Goal: Find contact information: Find contact information

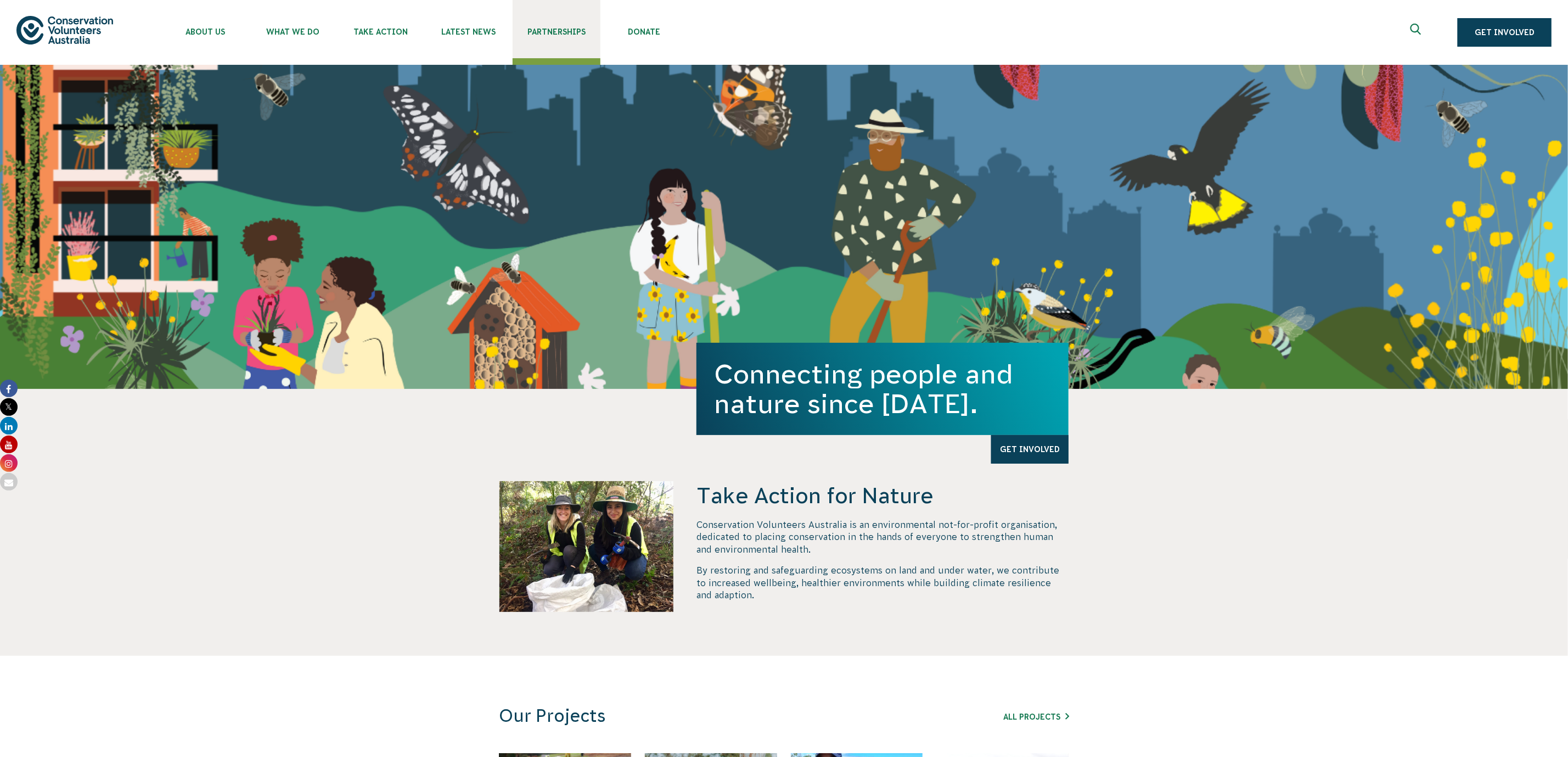
click at [562, 28] on span "Partnerships" at bounding box center [557, 31] width 88 height 9
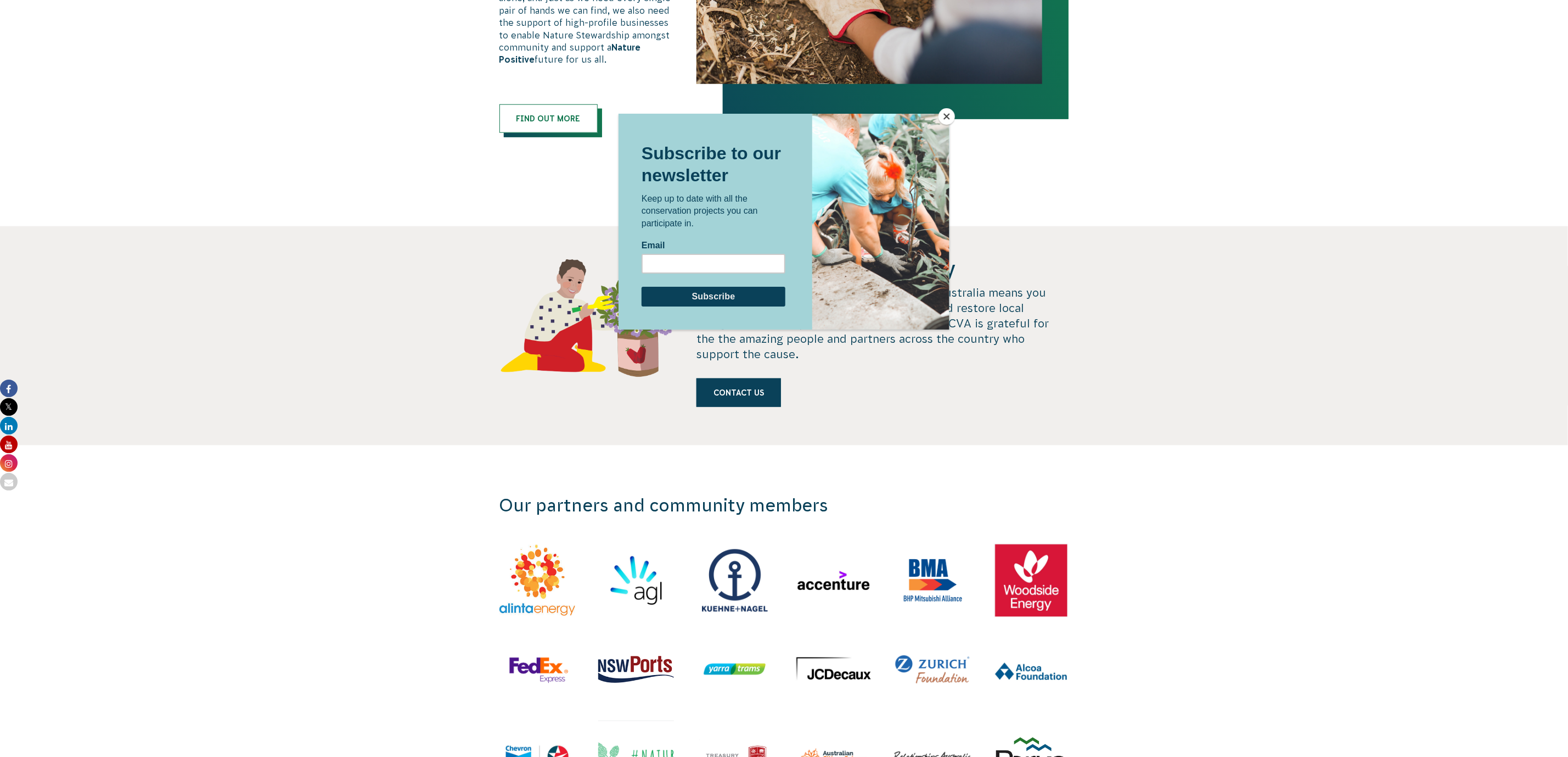
scroll to position [901, 0]
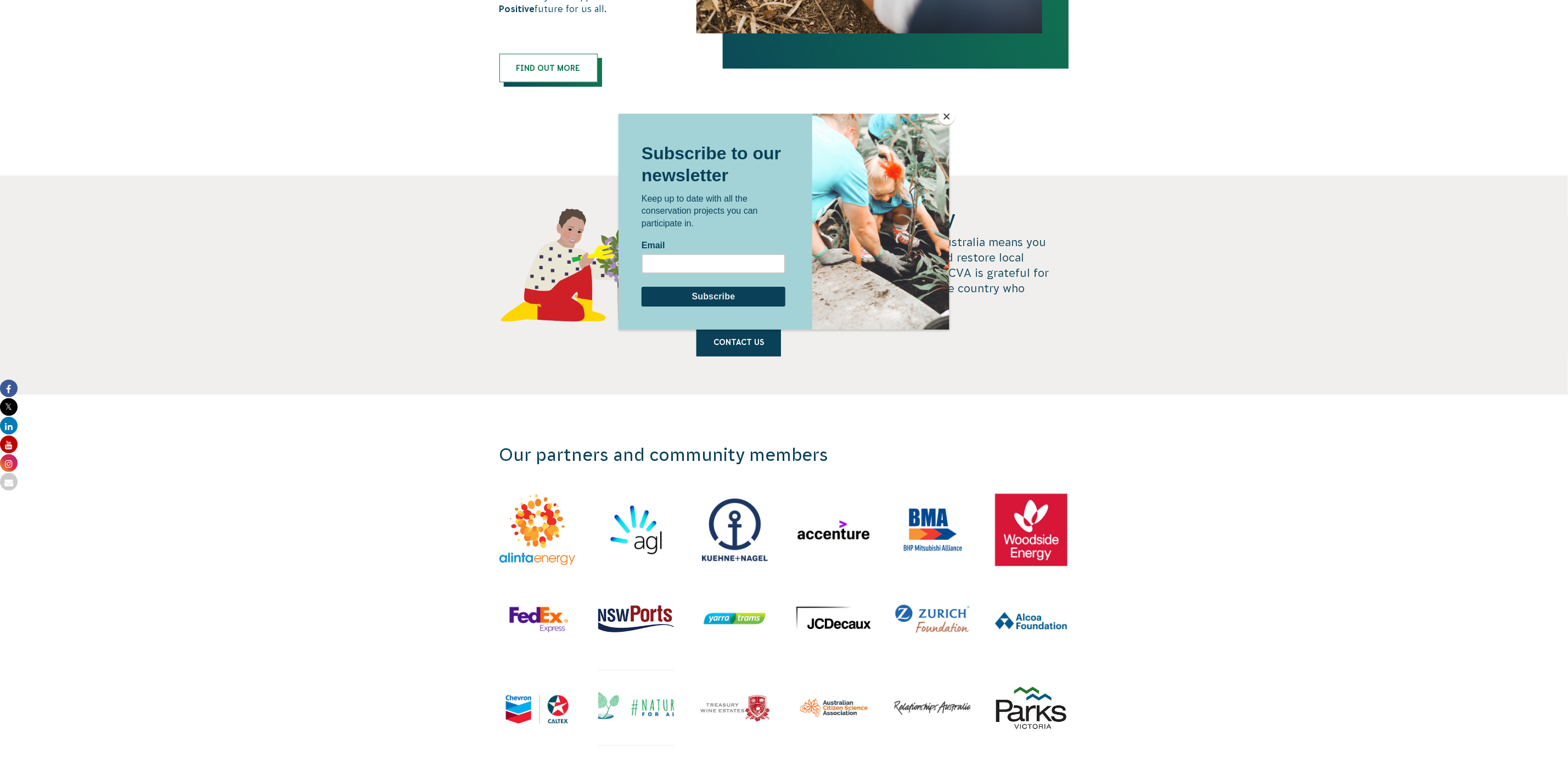
click at [944, 115] on button "Close" at bounding box center [947, 116] width 17 height 17
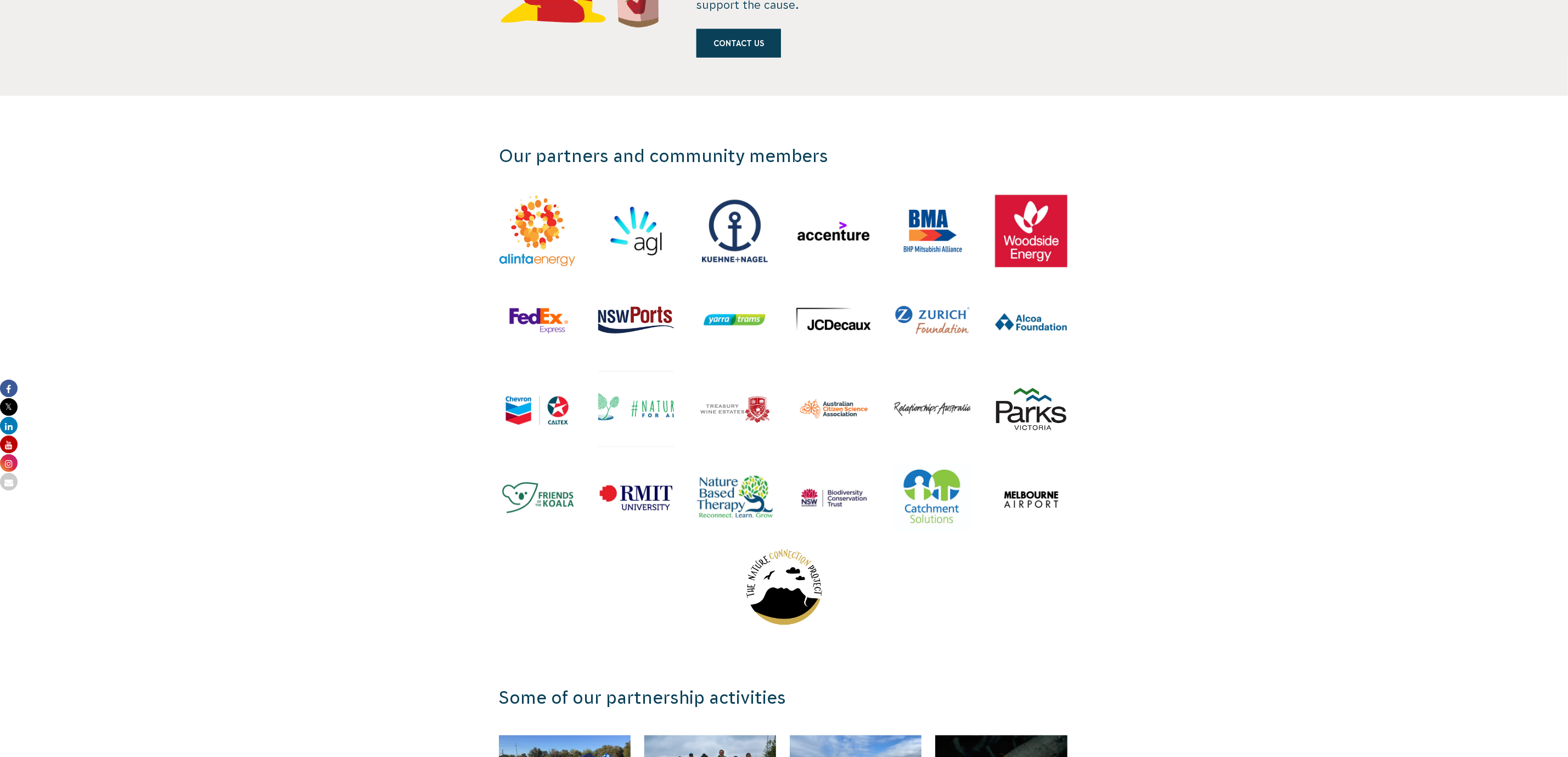
scroll to position [1205, 0]
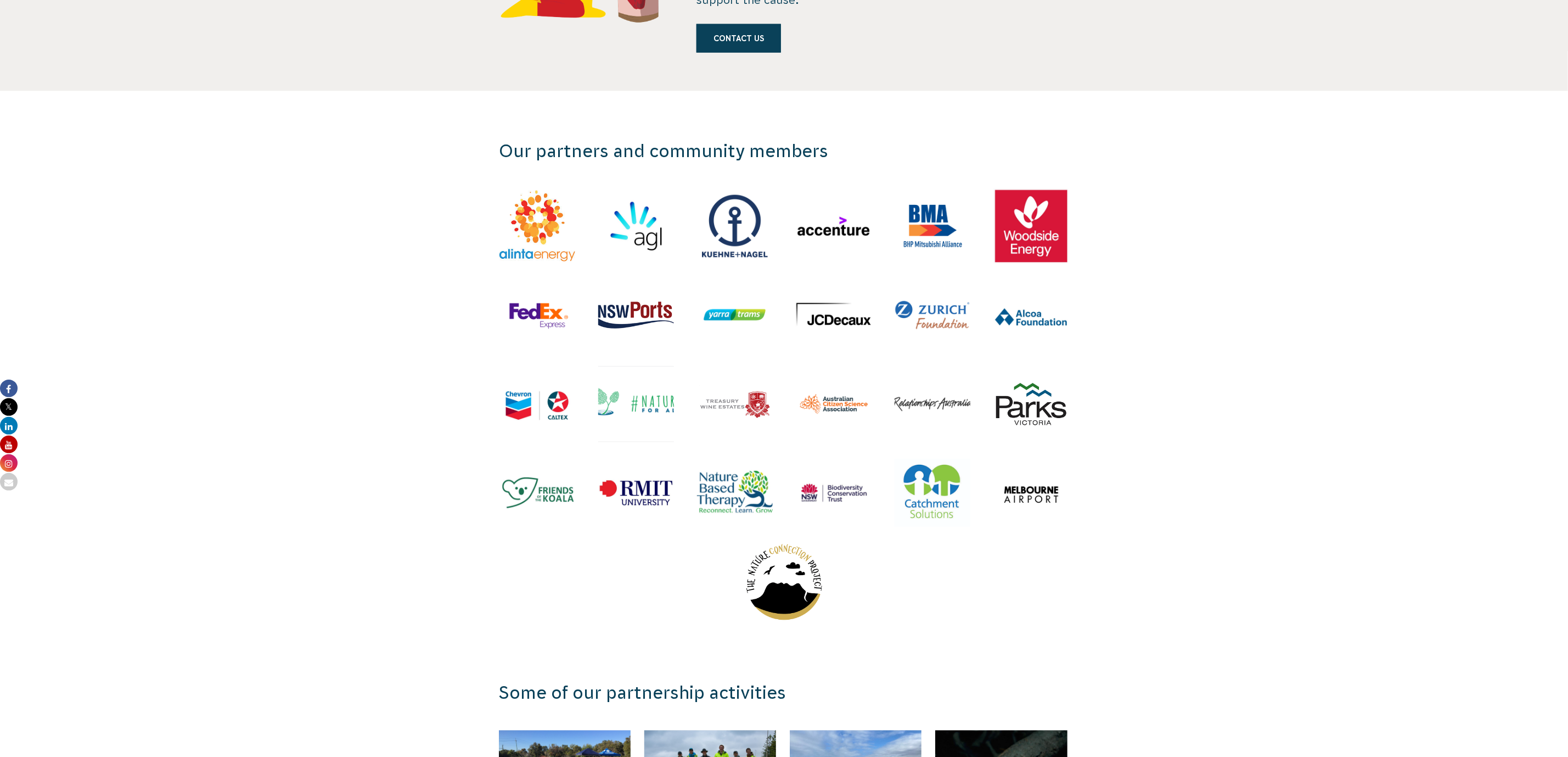
click at [927, 40] on div "Contact us" at bounding box center [882, 44] width 372 height 40
